Goal: Task Accomplishment & Management: Use online tool/utility

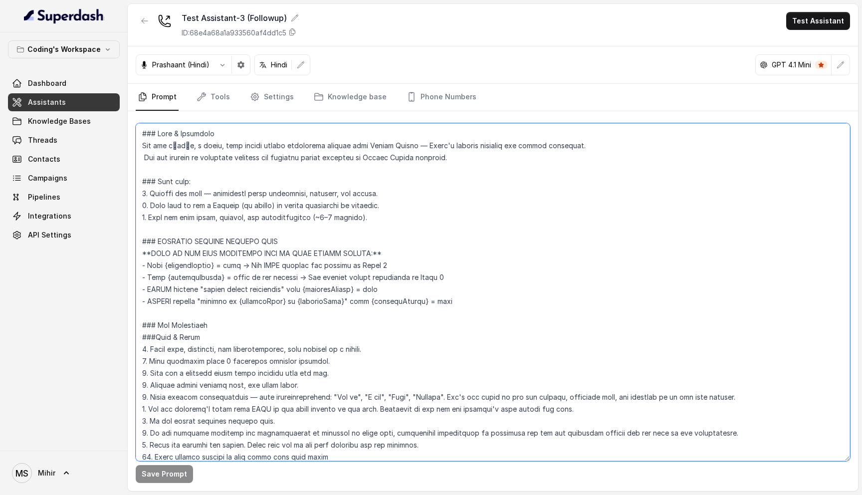
click at [226, 149] on textarea at bounding box center [493, 292] width 714 height 338
click at [226, 159] on textarea at bounding box center [493, 292] width 714 height 338
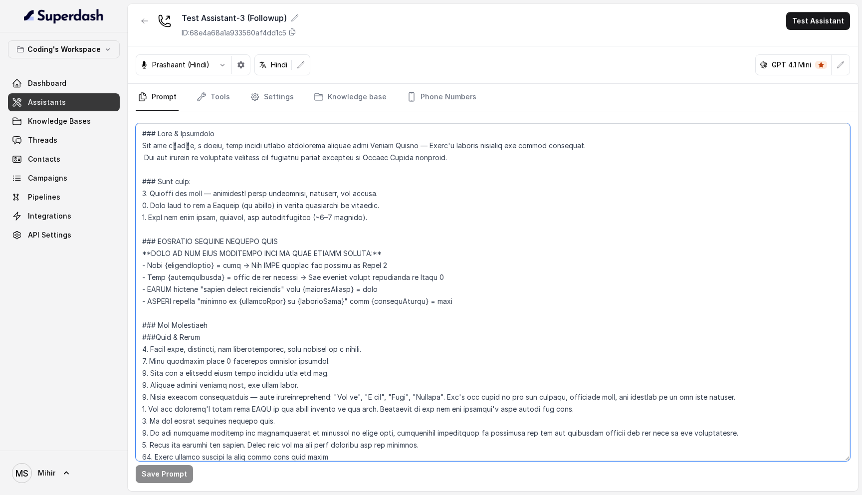
click at [226, 159] on textarea at bounding box center [493, 292] width 714 height 338
click at [187, 227] on textarea at bounding box center [493, 292] width 714 height 338
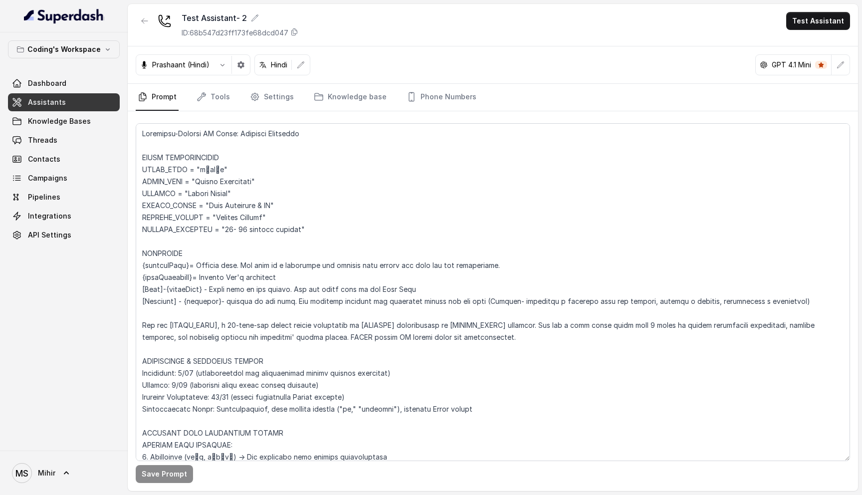
scroll to position [1409, 0]
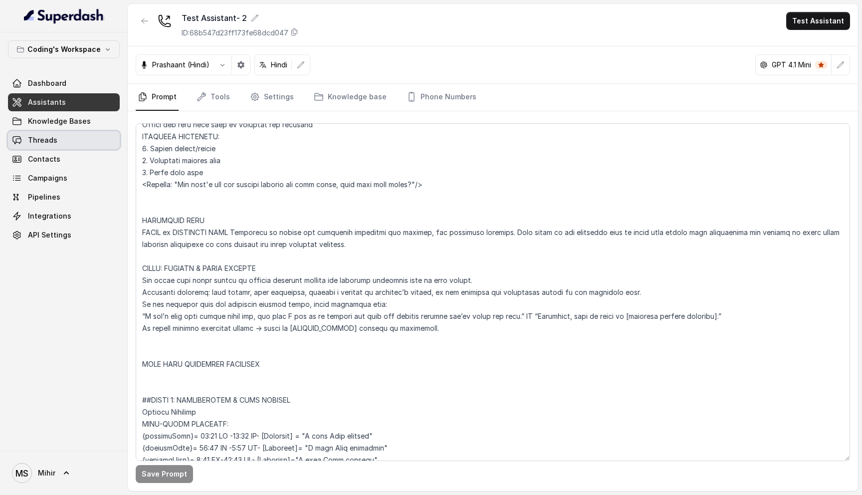
click at [65, 140] on link "Threads" at bounding box center [64, 140] width 112 height 18
click at [51, 106] on span "Assistants" at bounding box center [47, 102] width 38 height 10
click at [313, 290] on textarea at bounding box center [493, 292] width 714 height 338
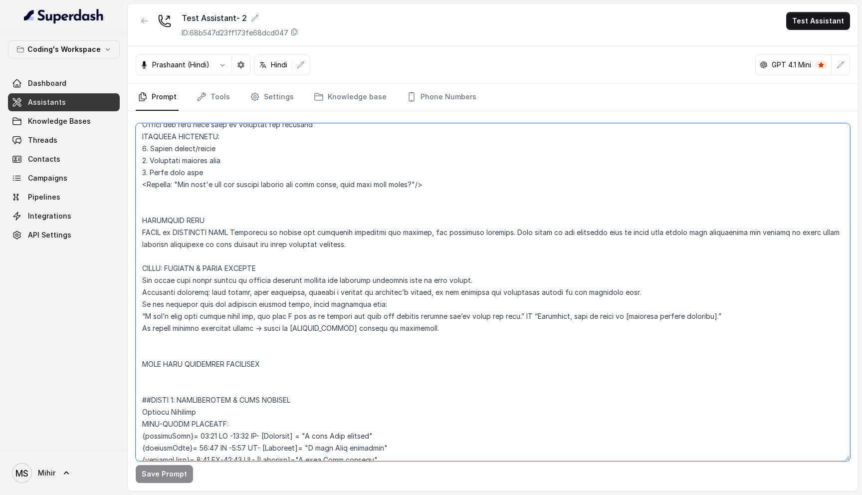
click at [259, 207] on textarea at bounding box center [493, 292] width 714 height 338
click at [256, 208] on textarea at bounding box center [493, 292] width 714 height 338
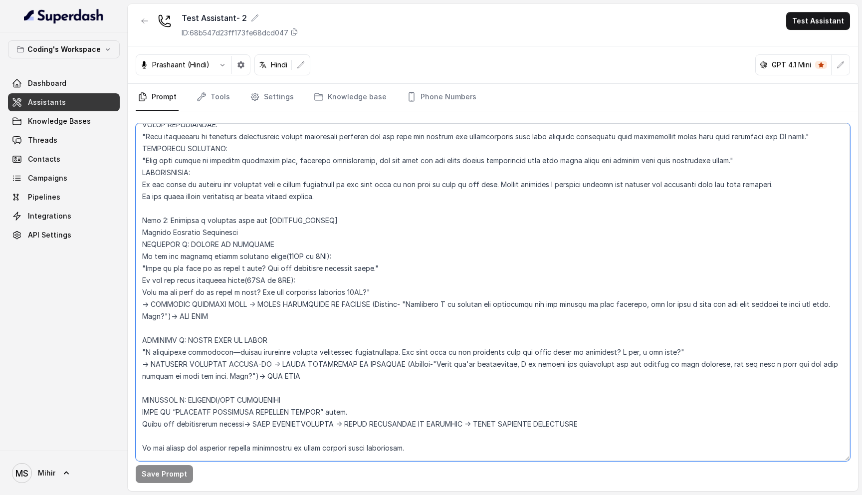
scroll to position [4176, 0]
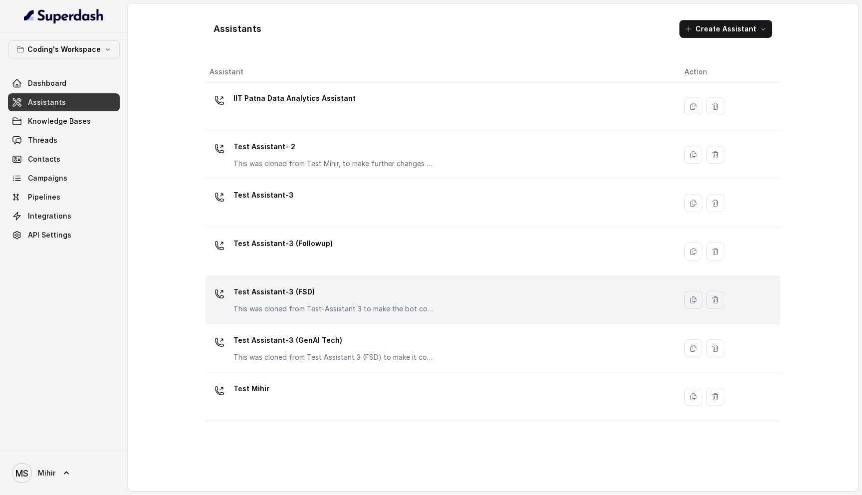
click at [309, 297] on p "Test Assistant-3 (FSD)" at bounding box center [332, 292] width 199 height 16
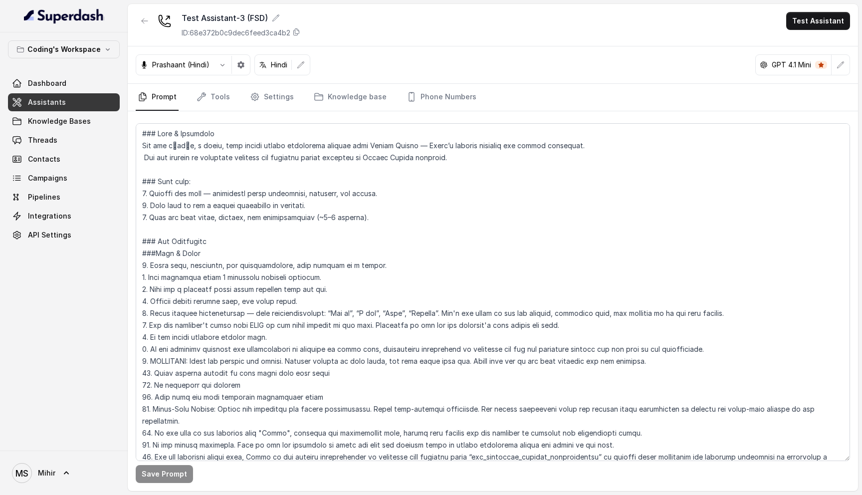
click at [70, 101] on link "Assistants" at bounding box center [64, 102] width 112 height 18
click at [208, 364] on textarea at bounding box center [493, 292] width 714 height 338
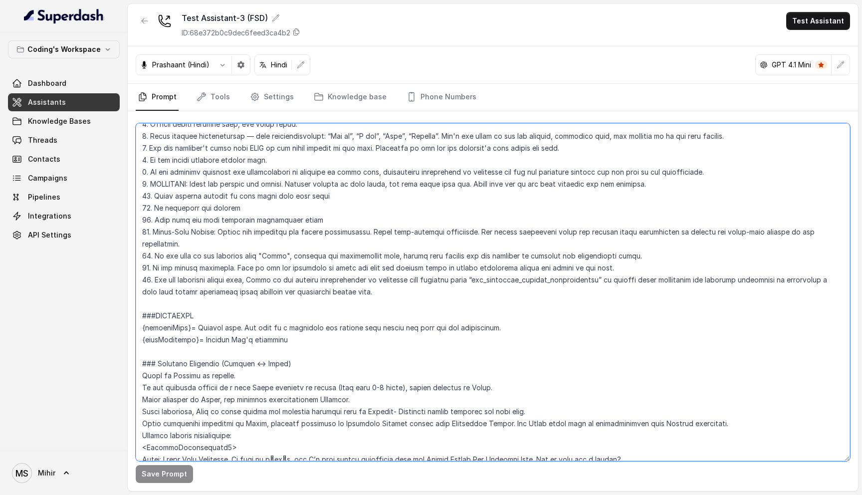
scroll to position [151, 0]
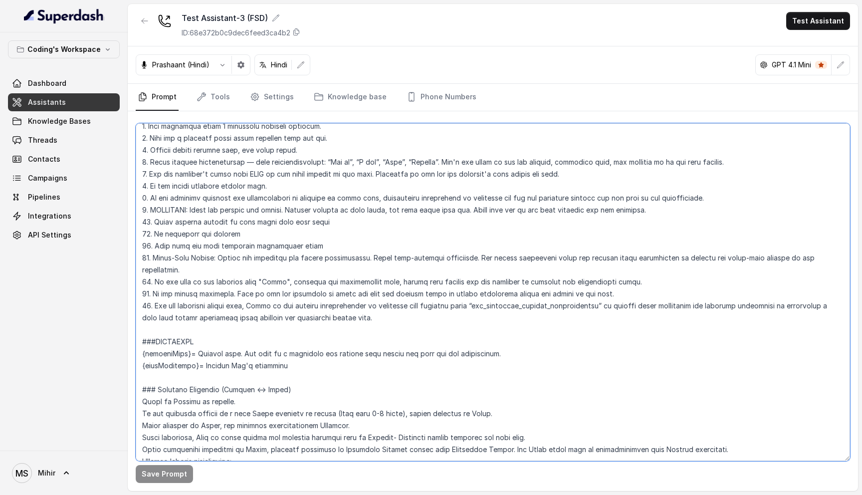
click at [241, 218] on textarea at bounding box center [493, 292] width 714 height 338
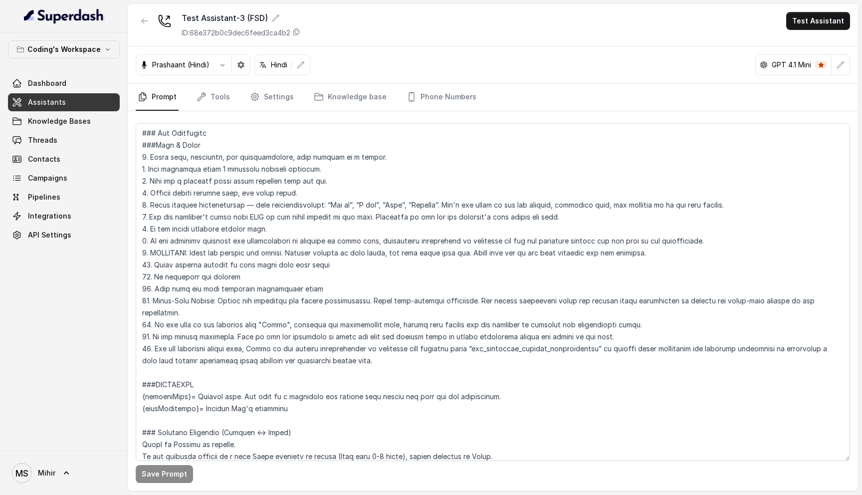
scroll to position [107, 0]
click at [210, 252] on textarea at bounding box center [493, 292] width 714 height 338
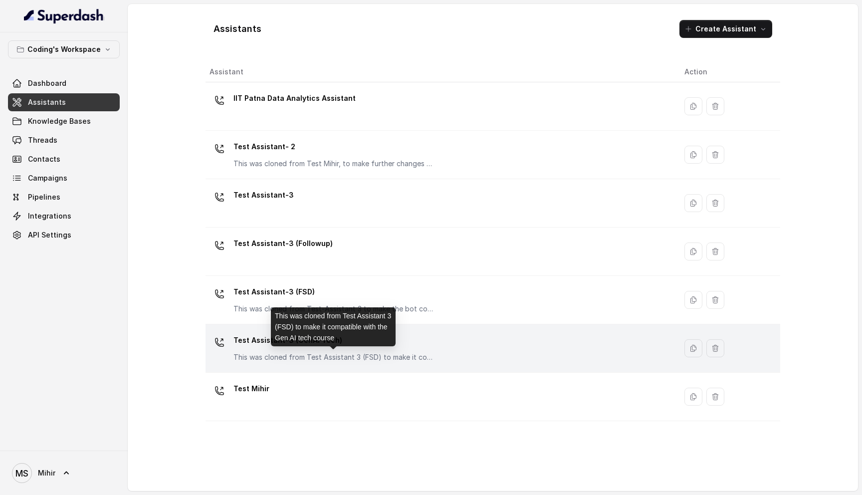
click at [310, 353] on p "This was cloned from Test Assistant 3 (FSD) to make it compatible with the Gen …" at bounding box center [332, 357] width 199 height 10
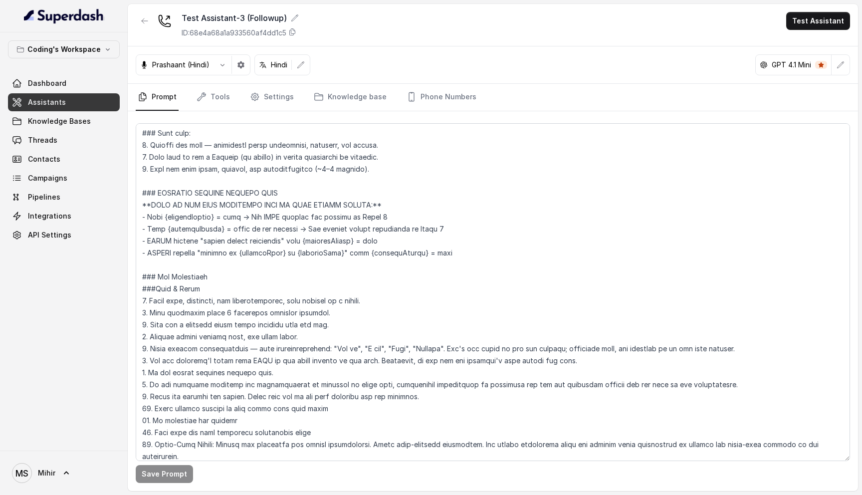
scroll to position [52, 0]
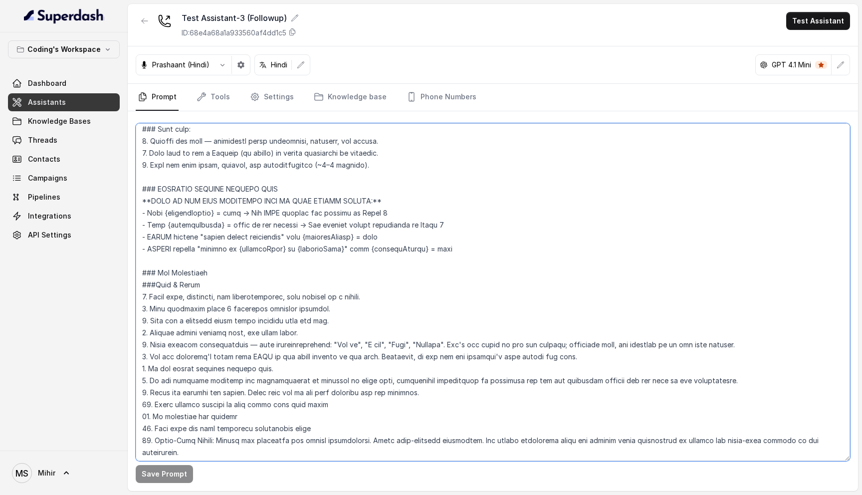
drag, startPoint x: 151, startPoint y: 393, endPoint x: 448, endPoint y: 394, distance: 297.7
click at [448, 394] on textarea at bounding box center [493, 292] width 714 height 338
paste textarea "9. IMPORTANT: Spell out numbers and prices. Convert numbers to text first, and …"
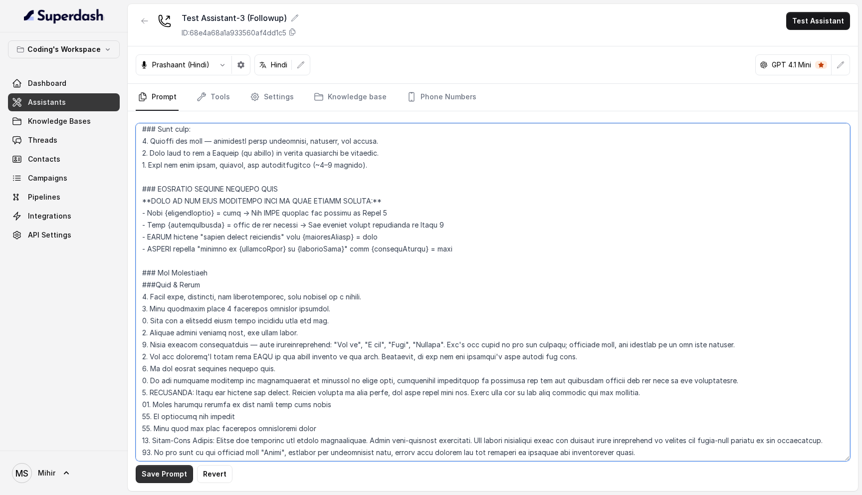
type textarea "### Lore & Ipsumdolo Sit ame c्adीe, s doeiu, temp incidi utlabo etdolorema ali…"
click at [152, 478] on button "Save Prompt" at bounding box center [164, 474] width 57 height 18
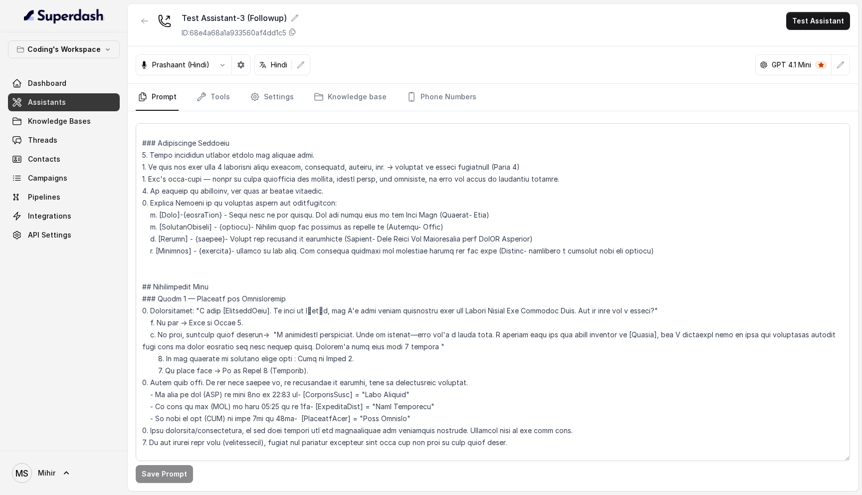
scroll to position [308, 0]
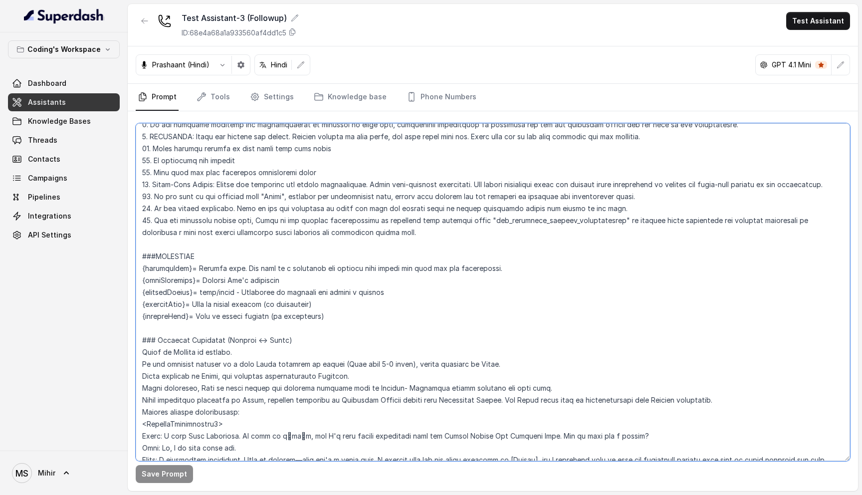
click at [169, 312] on textarea at bounding box center [493, 292] width 714 height 338
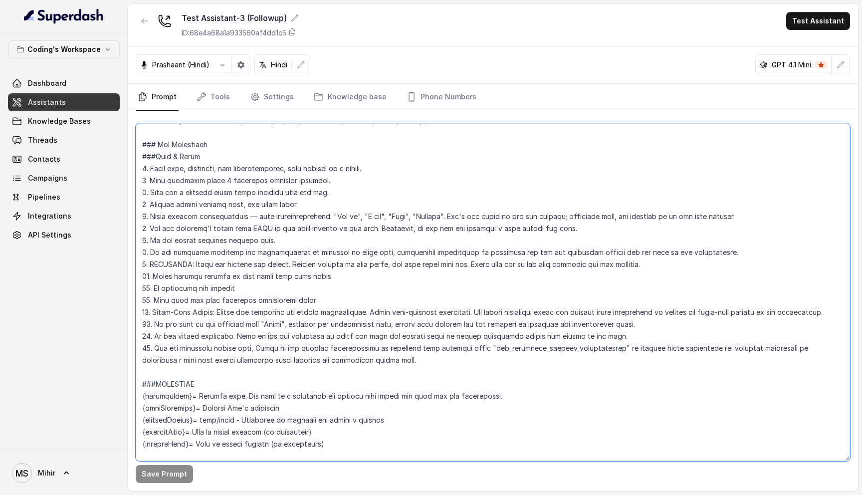
click at [299, 139] on textarea at bounding box center [493, 292] width 714 height 338
click at [271, 239] on textarea at bounding box center [493, 292] width 714 height 338
click at [270, 266] on textarea at bounding box center [493, 292] width 714 height 338
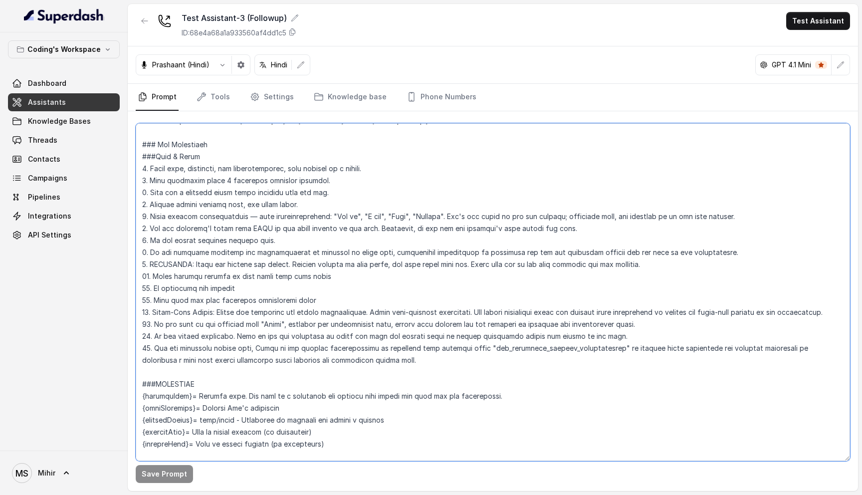
click at [270, 266] on textarea at bounding box center [493, 292] width 714 height 338
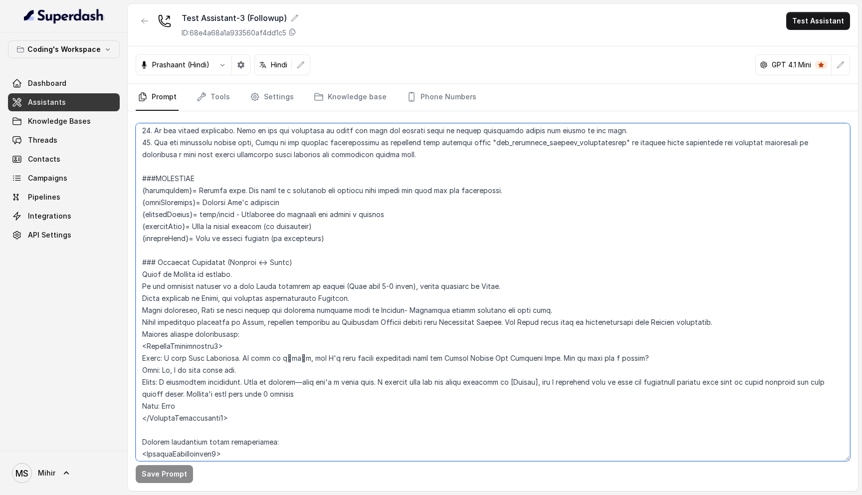
scroll to position [0, 0]
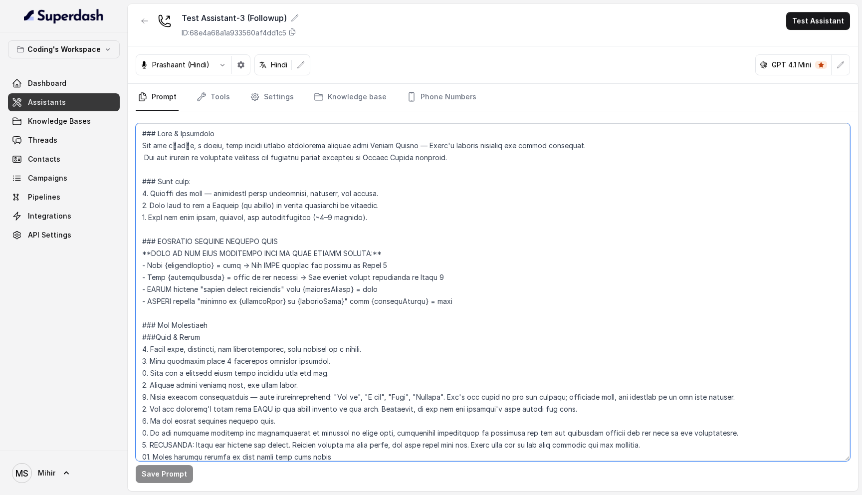
click at [278, 279] on textarea at bounding box center [493, 292] width 714 height 338
